Goal: Task Accomplishment & Management: Manage account settings

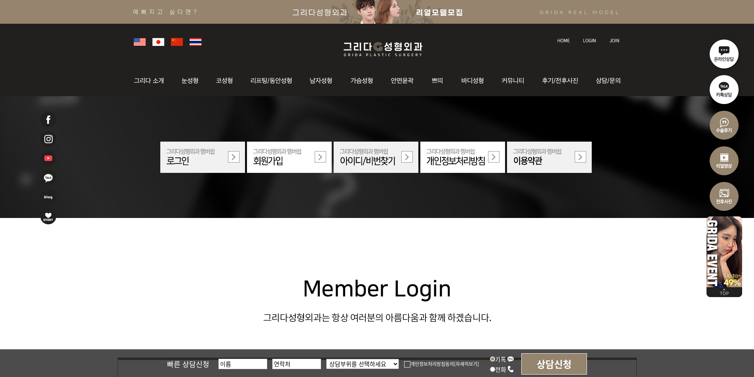
click at [586, 39] on img at bounding box center [589, 40] width 13 height 4
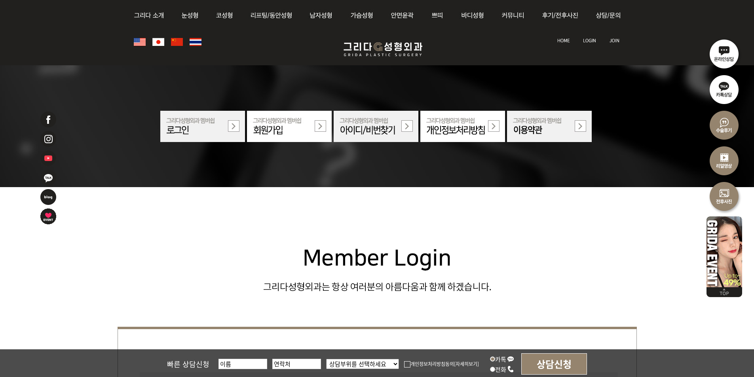
scroll to position [158, 0]
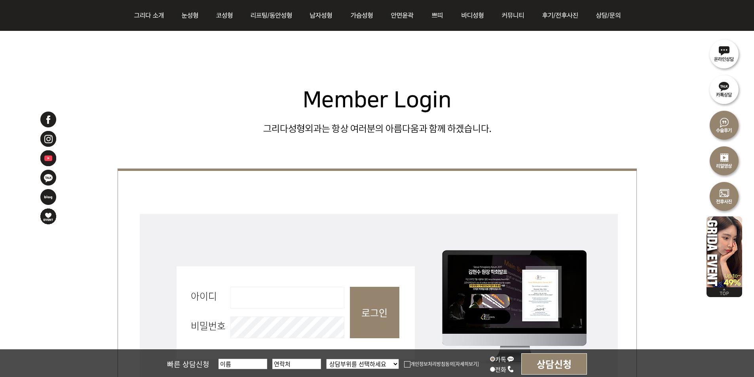
click at [238, 296] on input "아이디 필수" at bounding box center [287, 298] width 114 height 22
type input "admin"
click at [385, 308] on input "로그인" at bounding box center [374, 312] width 49 height 51
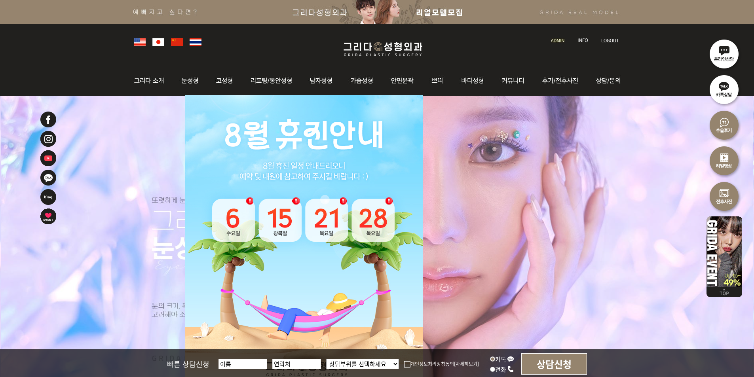
click at [555, 38] on img at bounding box center [557, 40] width 13 height 4
